Goal: Complete application form: Complete application form

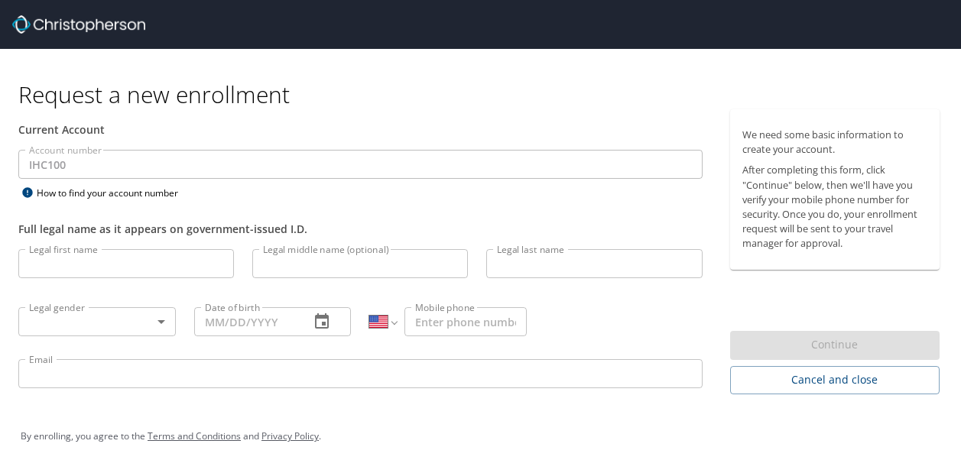
select select "US"
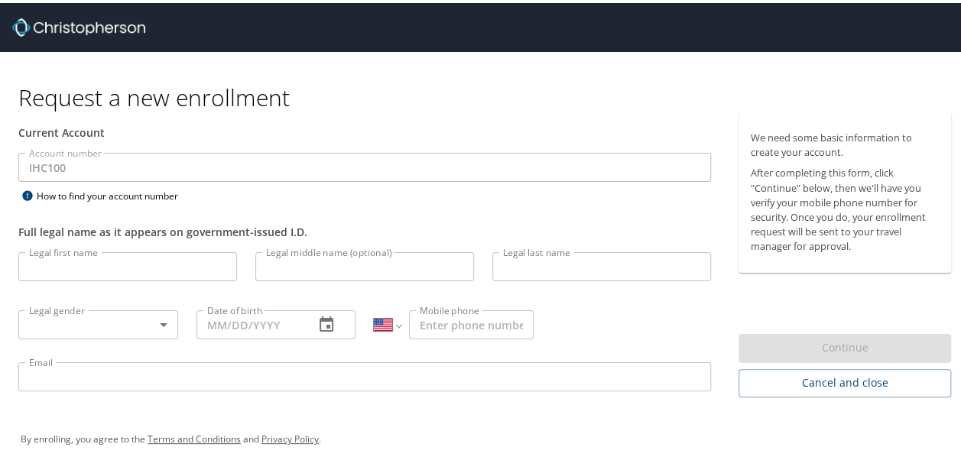
scroll to position [10, 0]
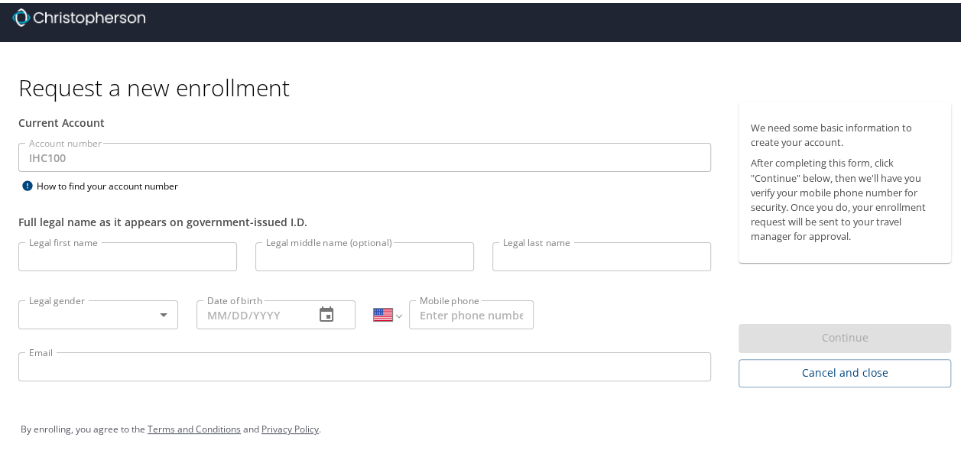
click at [131, 250] on input "Legal first name" at bounding box center [127, 253] width 219 height 29
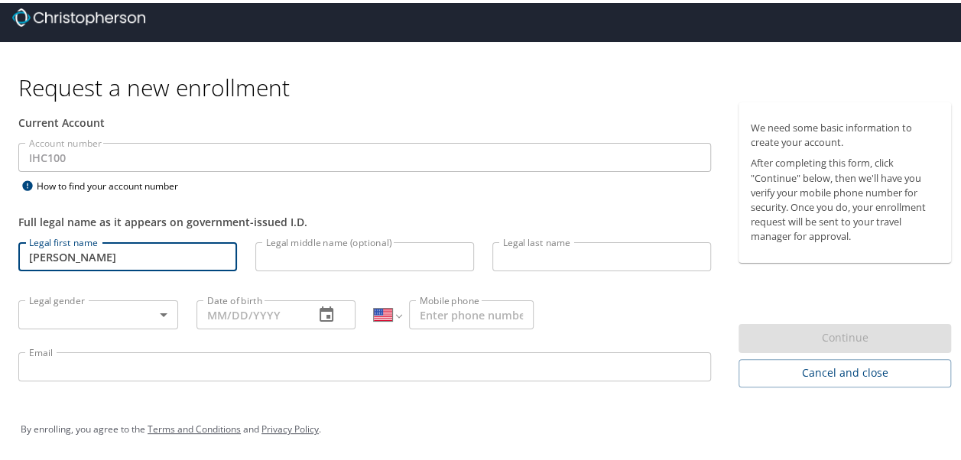
type input "Kaushika"
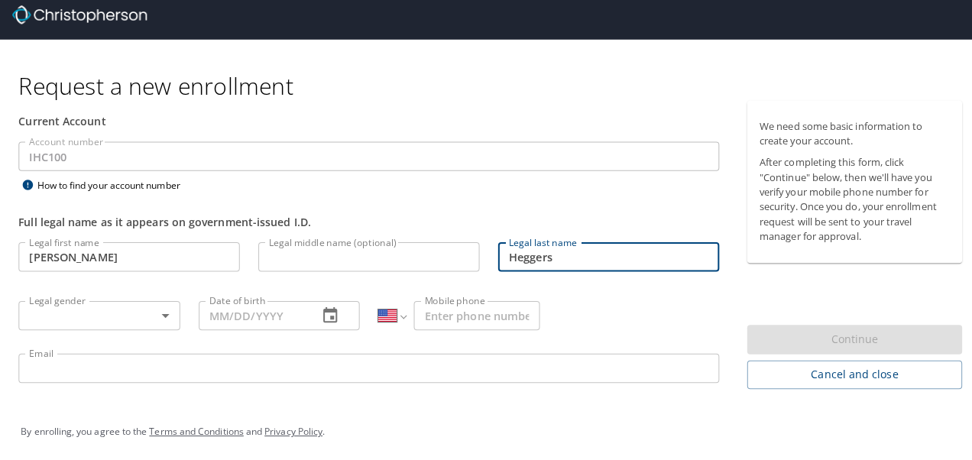
scroll to position [0, 0]
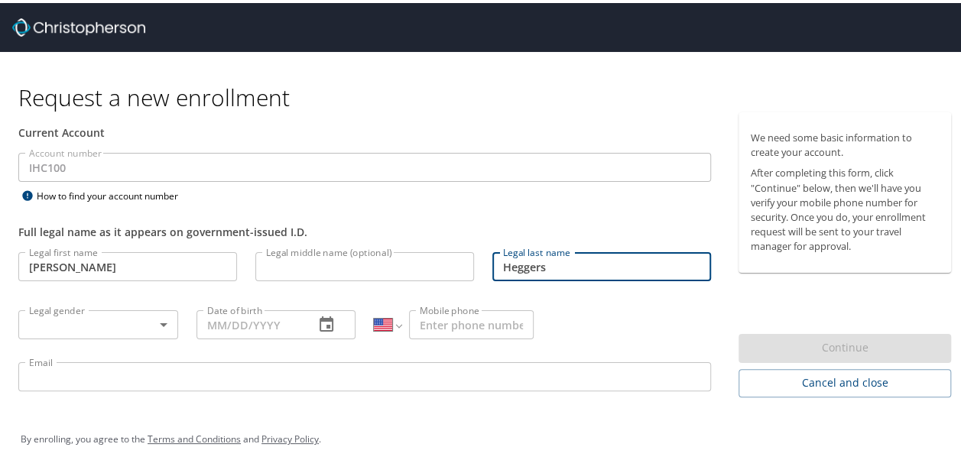
type input "Heggers"
click at [142, 326] on body "Request a new enrollment Current Account Account number IHC100 Account number H…" at bounding box center [486, 230] width 972 height 460
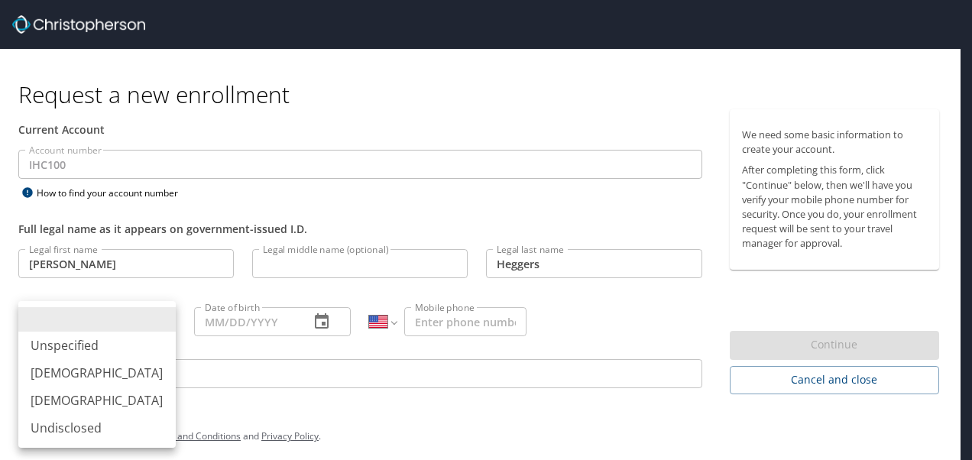
click at [76, 400] on li "Female" at bounding box center [96, 401] width 157 height 28
type input "Female"
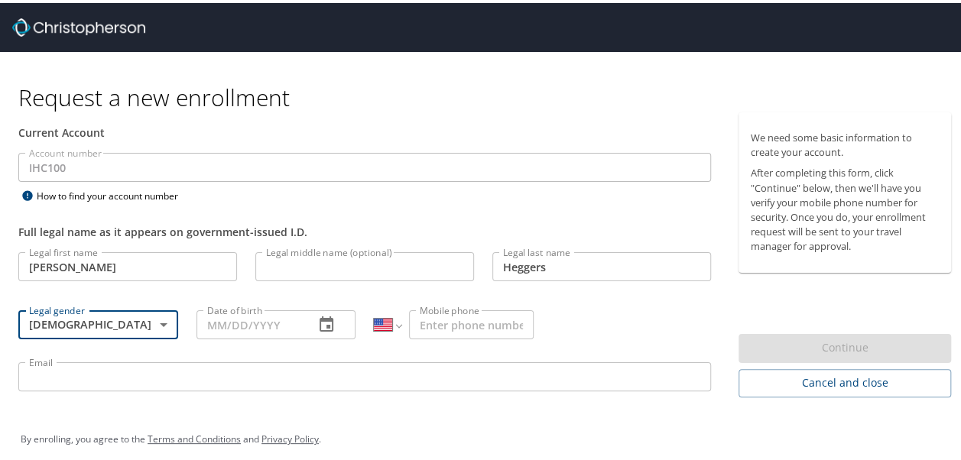
click at [261, 324] on input "Date of birth" at bounding box center [249, 321] width 106 height 29
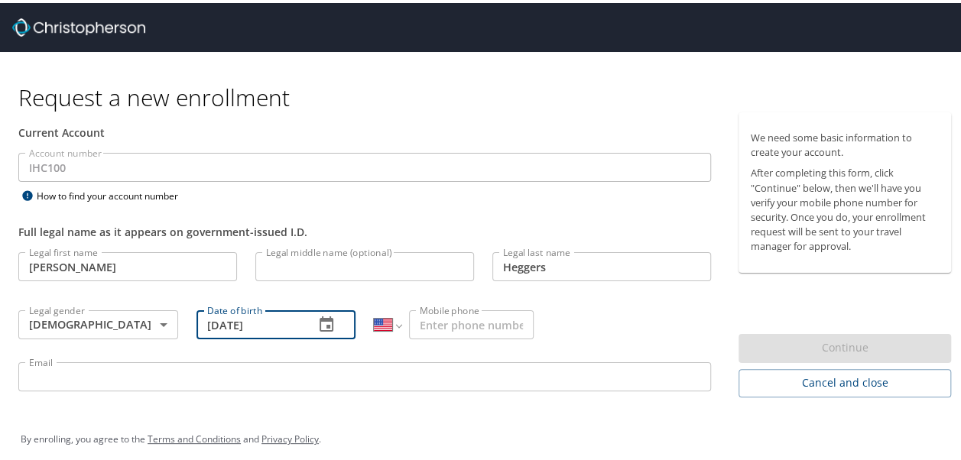
type input "01/02/1991"
click at [442, 317] on input "Mobile phone" at bounding box center [471, 321] width 125 height 29
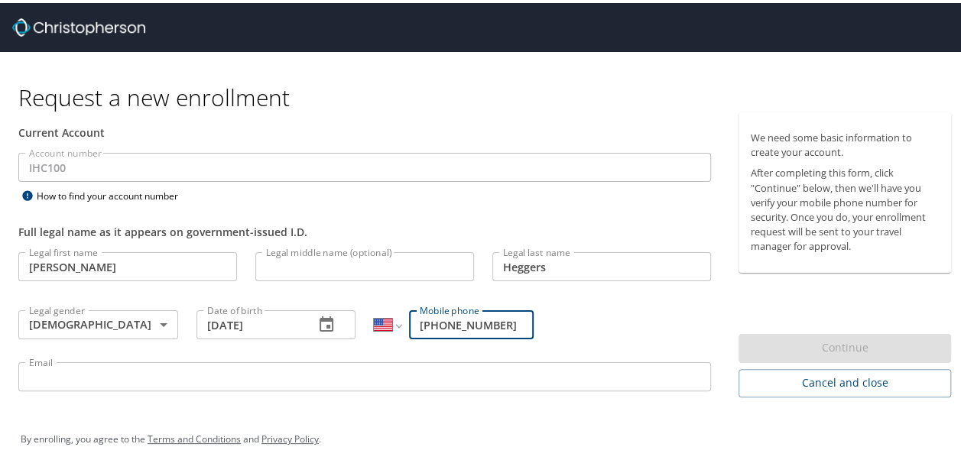
type input "(240) 855-4065"
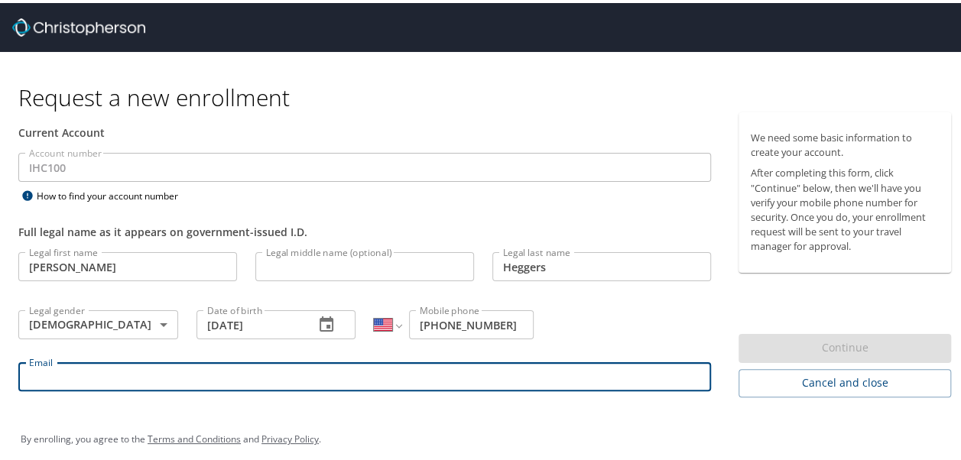
click at [381, 376] on input "Email" at bounding box center [364, 373] width 692 height 29
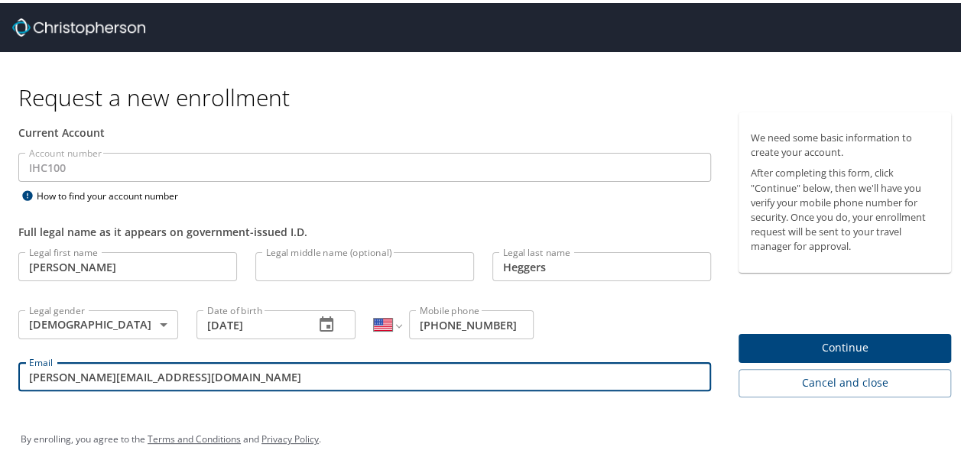
type input "kaushika.heggers@imail.org"
click at [248, 400] on div "Email kaushika.heggers@imail.org Email" at bounding box center [364, 376] width 711 height 52
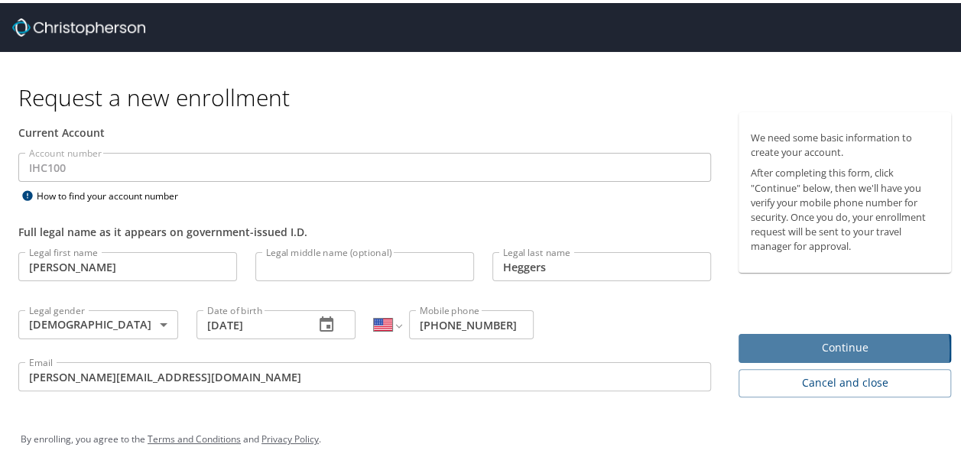
click at [779, 348] on span "Continue" at bounding box center [844, 344] width 188 height 19
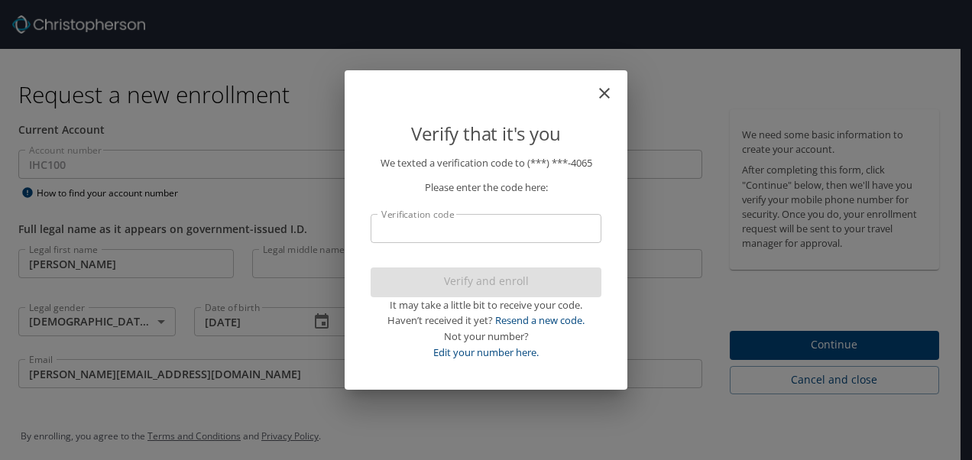
click at [501, 224] on input "Verification code" at bounding box center [486, 228] width 231 height 29
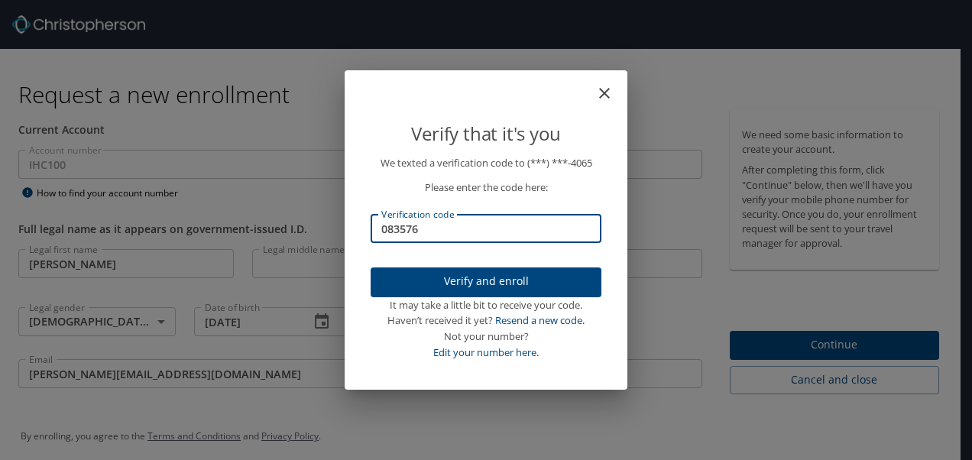
type input "083576"
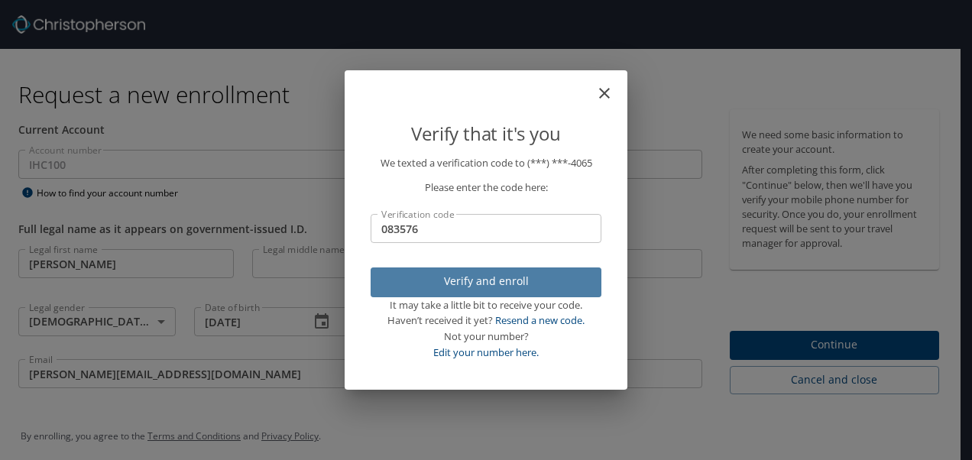
click at [495, 272] on span "Verify and enroll" at bounding box center [486, 281] width 206 height 19
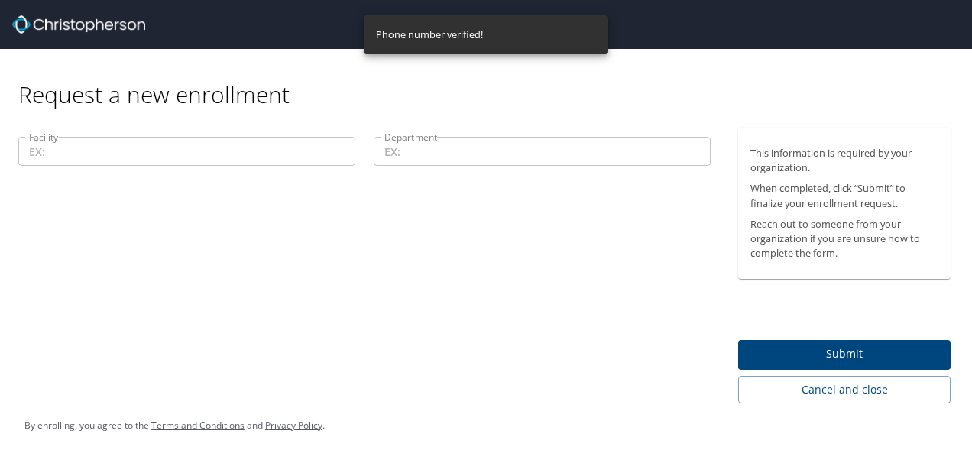
click at [222, 148] on input "Facility" at bounding box center [186, 151] width 337 height 29
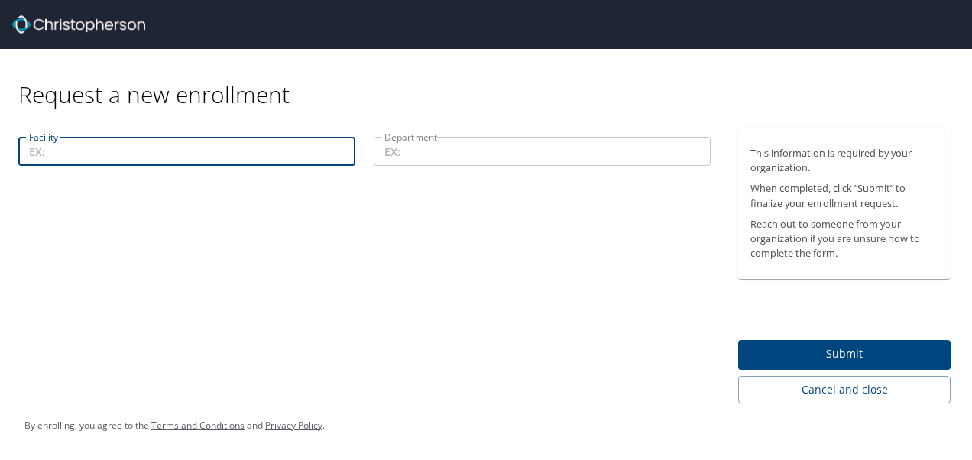
click at [416, 157] on input "Department" at bounding box center [542, 151] width 337 height 29
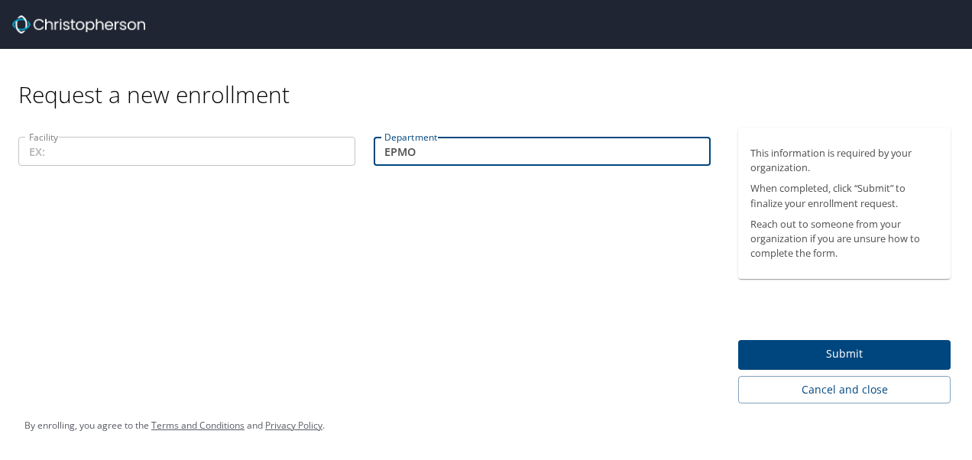
click at [258, 148] on input "Facility" at bounding box center [186, 151] width 337 height 29
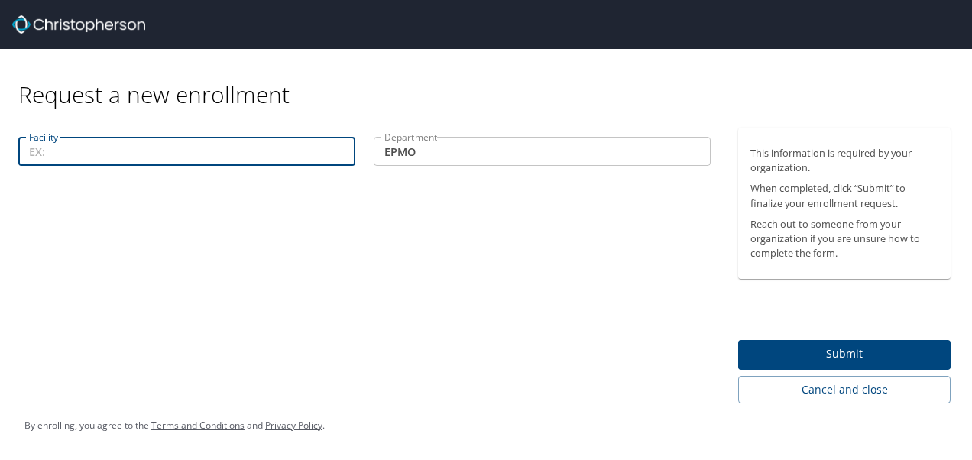
click at [440, 134] on div "Department EPMO Department" at bounding box center [542, 153] width 355 height 51
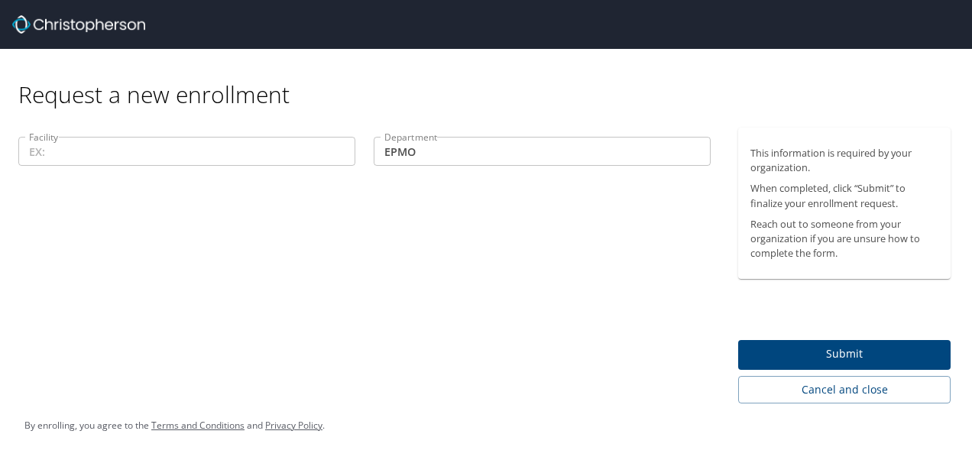
click at [436, 153] on input "EPMO" at bounding box center [542, 151] width 337 height 29
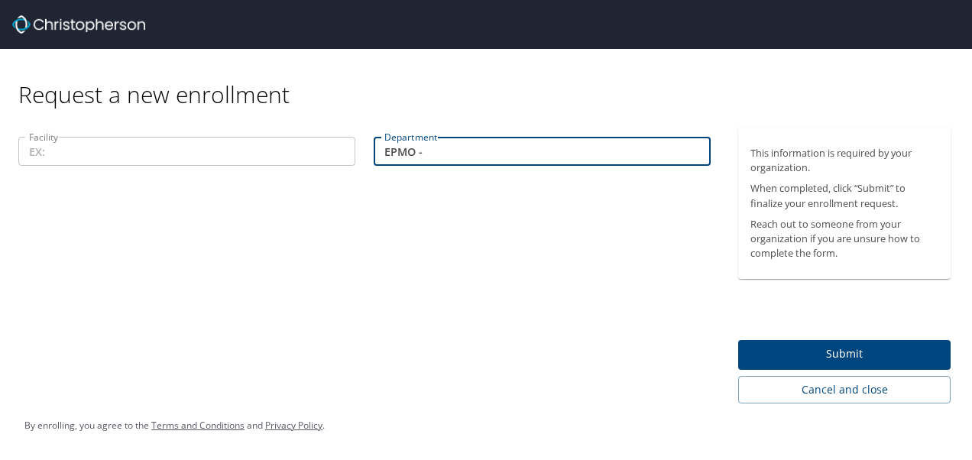
paste input "Integration Mgmt-Project Coord"
type input "EPMO - Integration Mgmt-Project Coord"
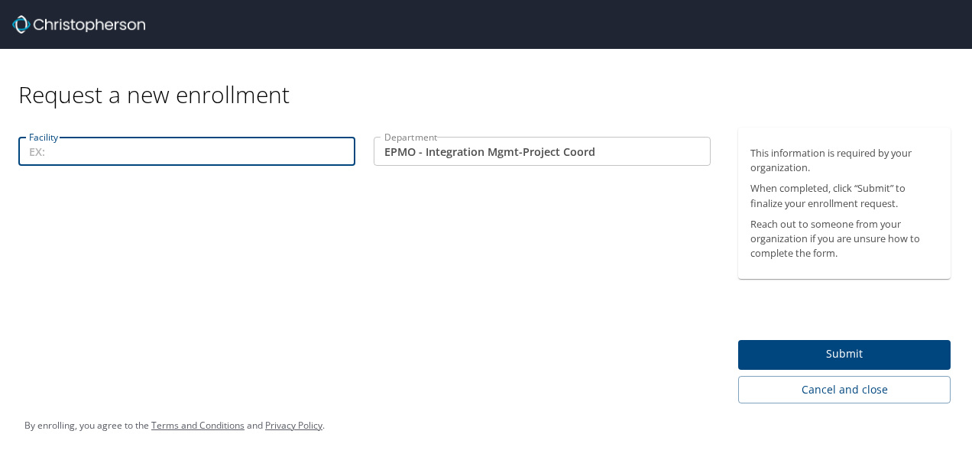
click at [310, 141] on input "Facility" at bounding box center [186, 151] width 337 height 29
click at [65, 148] on input "Facility" at bounding box center [186, 151] width 337 height 29
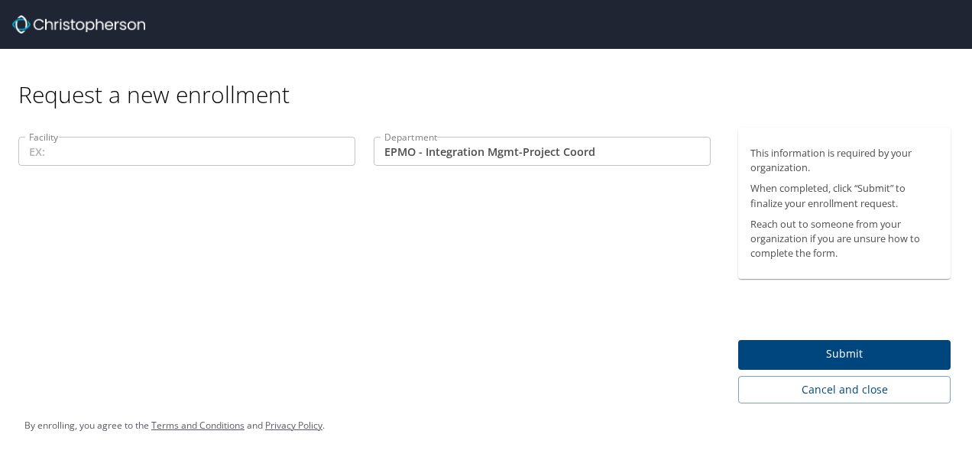
click at [207, 153] on input "Facility" at bounding box center [186, 151] width 337 height 29
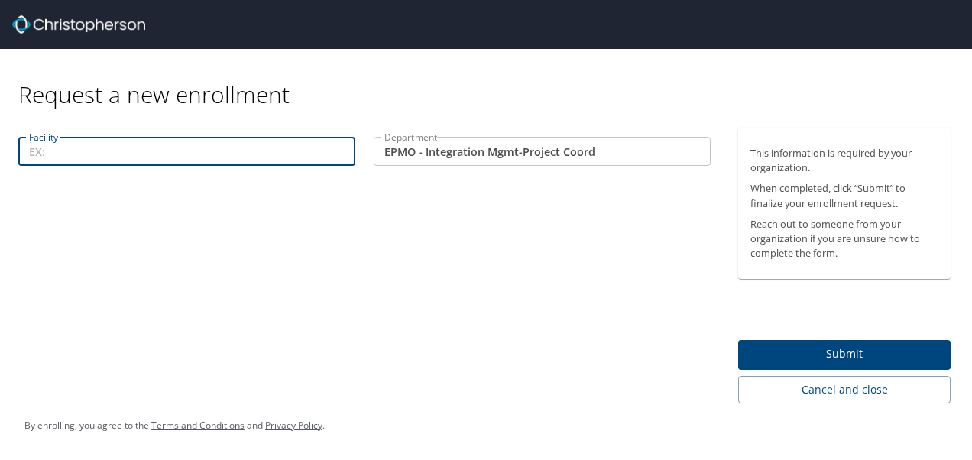
click at [264, 150] on input "Facility" at bounding box center [186, 151] width 337 height 29
type input "Broomfield"
click at [822, 352] on span "Submit" at bounding box center [844, 354] width 188 height 19
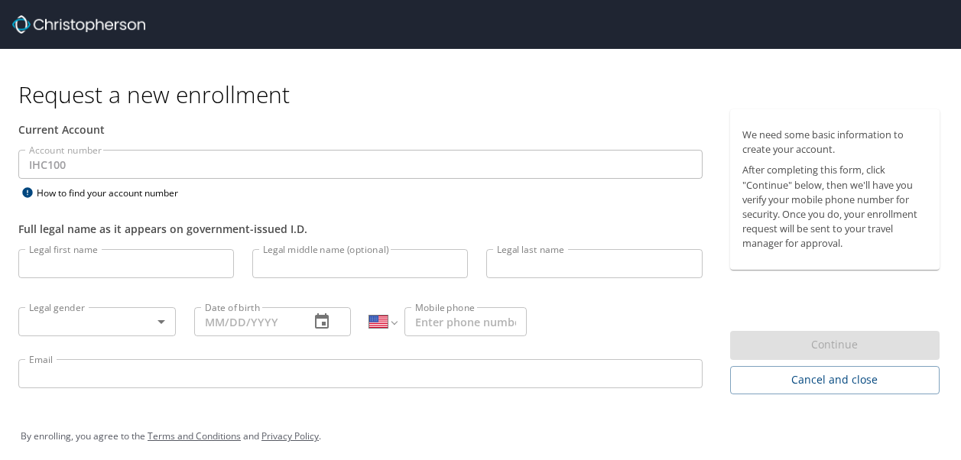
select select "US"
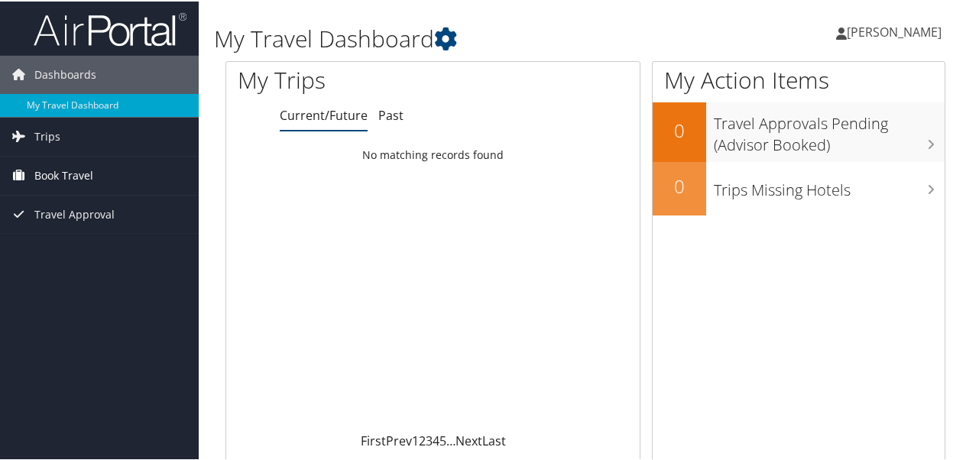
click at [69, 170] on span "Book Travel" at bounding box center [63, 174] width 59 height 38
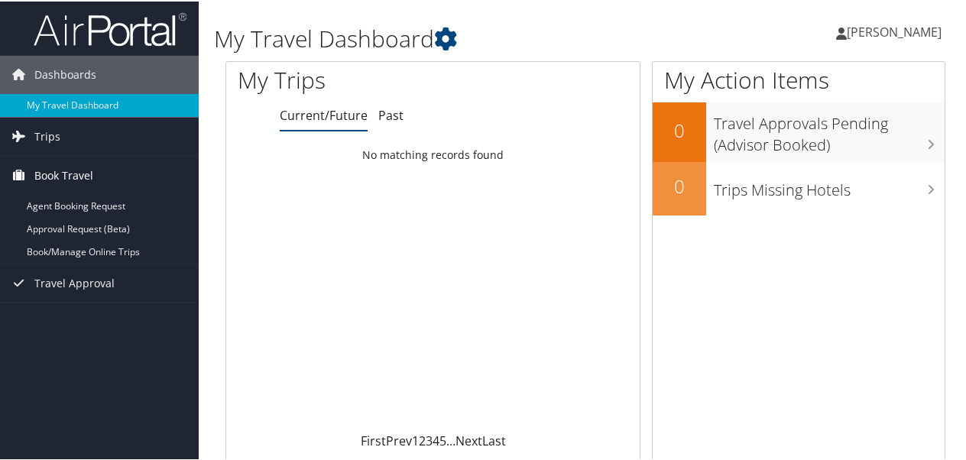
click at [69, 170] on span "Book Travel" at bounding box center [63, 174] width 59 height 38
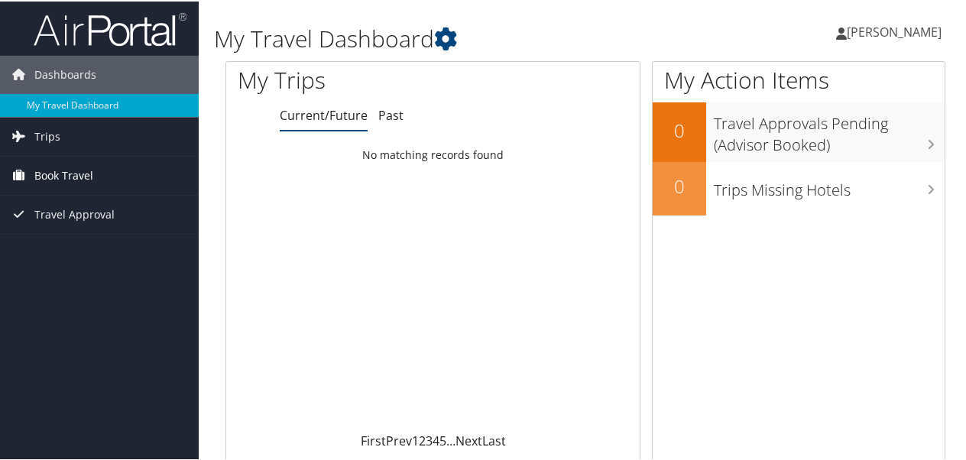
click at [64, 166] on span "Book Travel" at bounding box center [63, 174] width 59 height 38
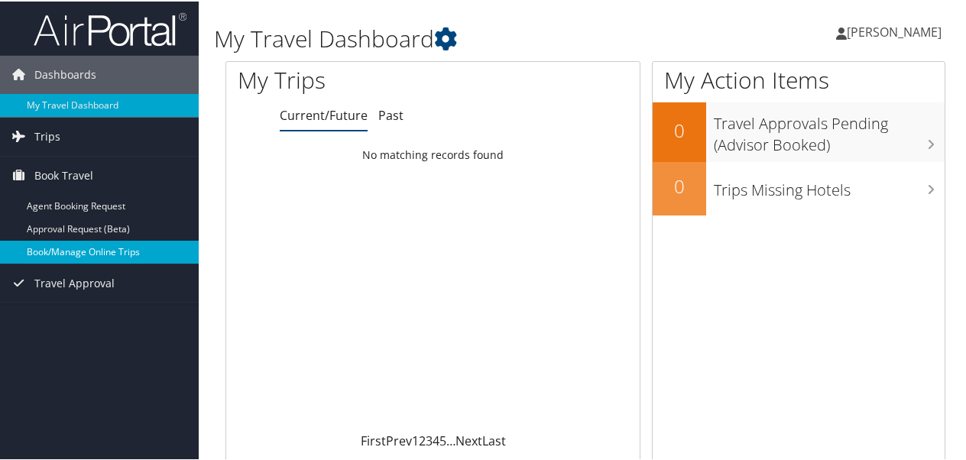
click at [76, 252] on link "Book/Manage Online Trips" at bounding box center [99, 250] width 199 height 23
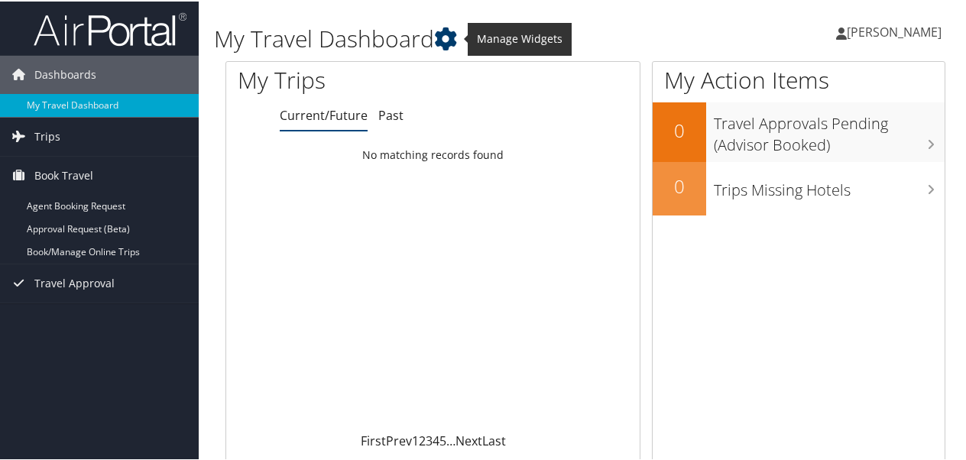
click at [446, 37] on icon at bounding box center [445, 37] width 23 height 23
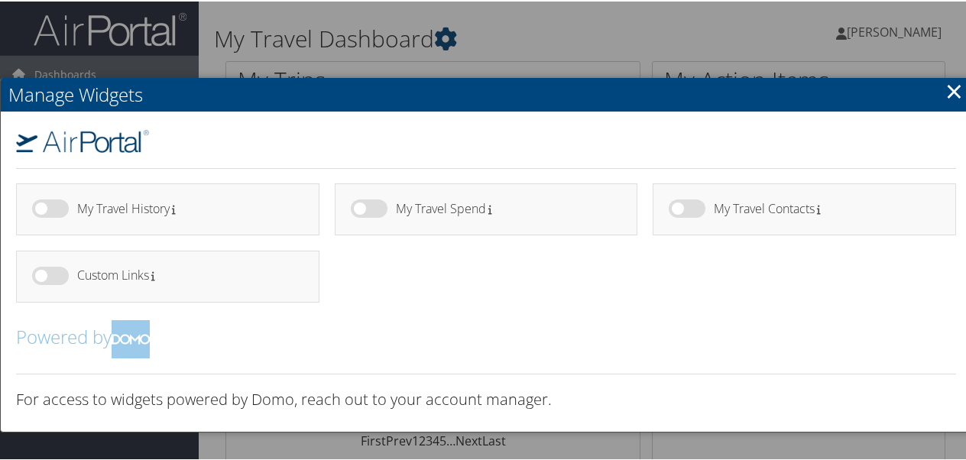
click at [446, 37] on div at bounding box center [486, 230] width 972 height 460
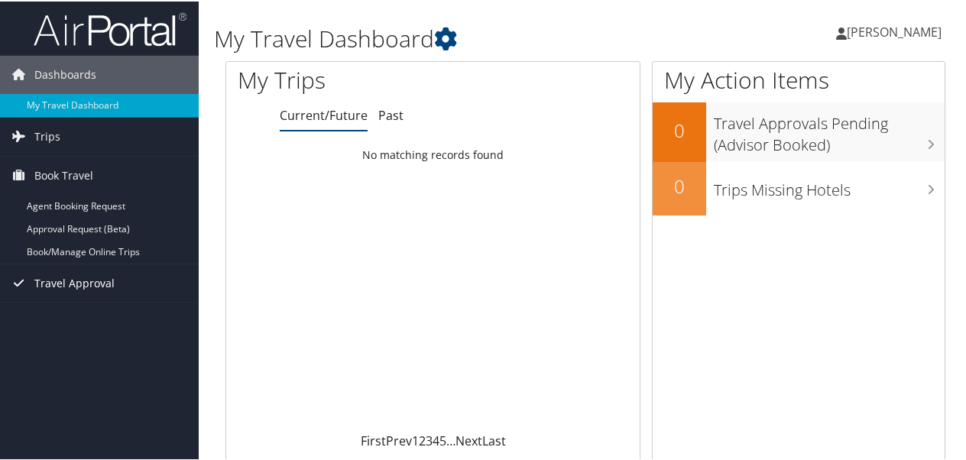
click at [79, 275] on span "Travel Approval" at bounding box center [74, 282] width 80 height 38
